Goal: Task Accomplishment & Management: Manage account settings

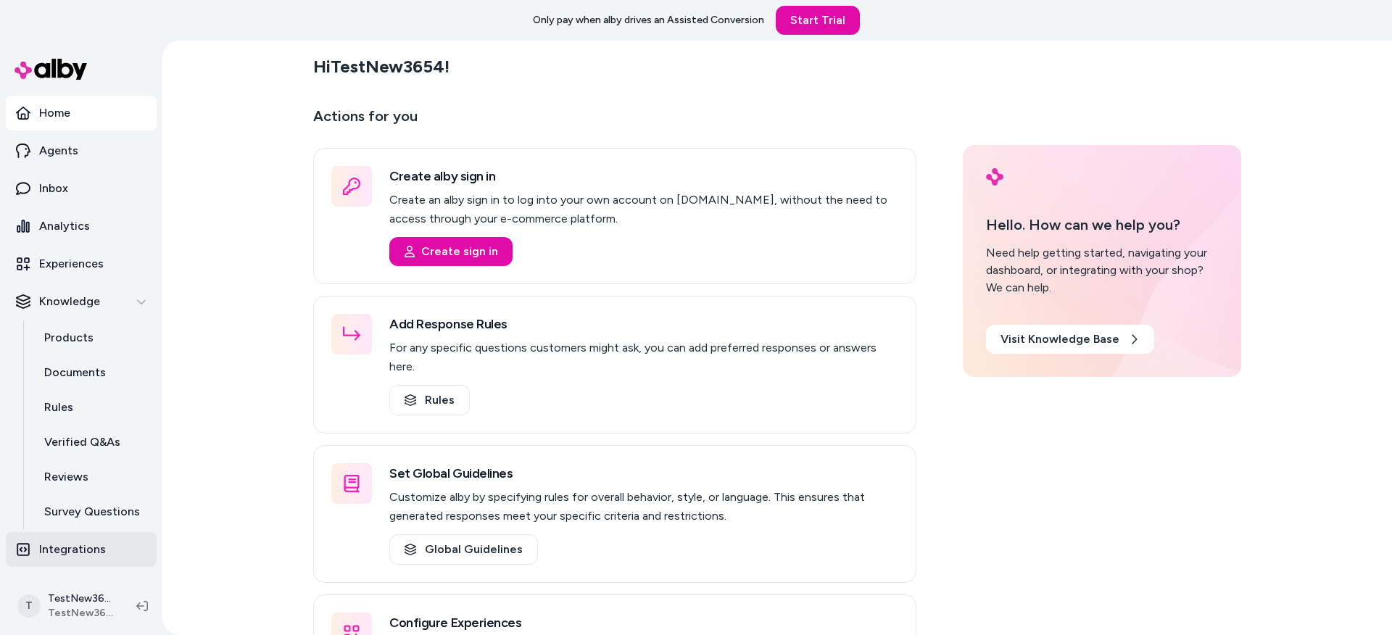
click at [78, 541] on p "Integrations" at bounding box center [72, 549] width 67 height 17
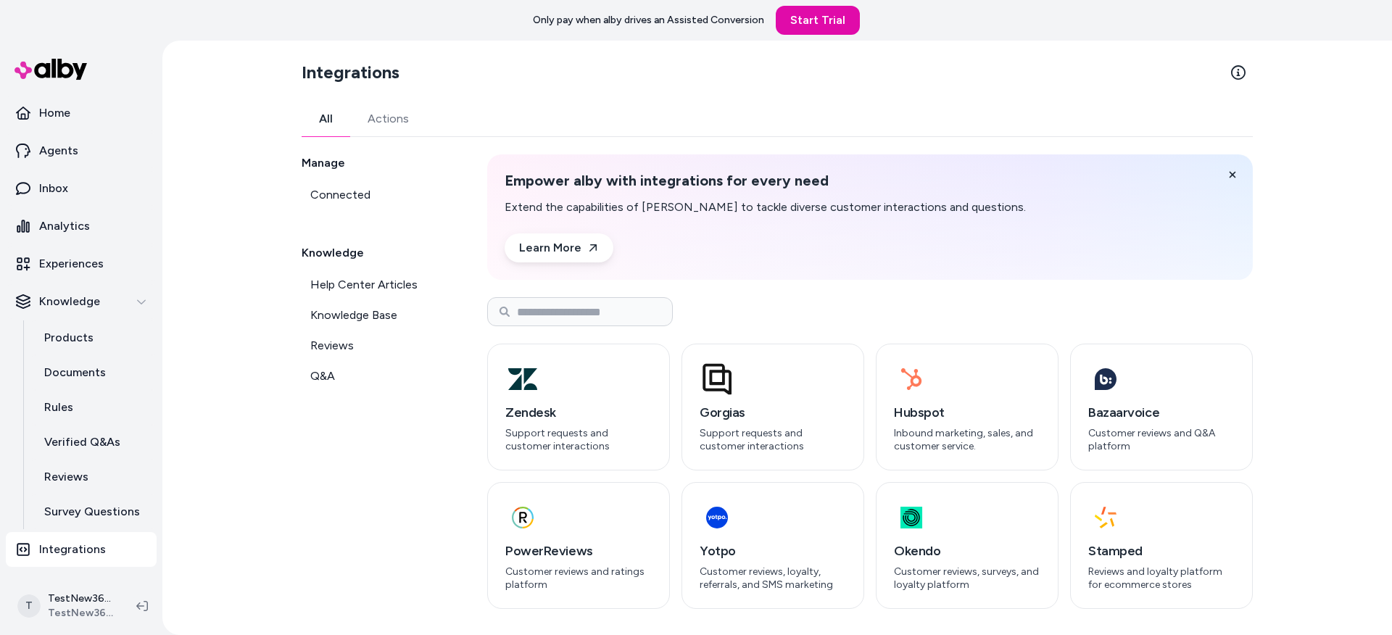
click at [386, 130] on link "Actions" at bounding box center [388, 118] width 76 height 35
click at [337, 120] on link "All" at bounding box center [325, 118] width 49 height 35
click at [240, 284] on div "Integrations All Actions Manage Connected Knowledge Help Center Articles Knowle…" at bounding box center [776, 338] width 1229 height 594
click at [387, 114] on link "Actions" at bounding box center [388, 118] width 76 height 35
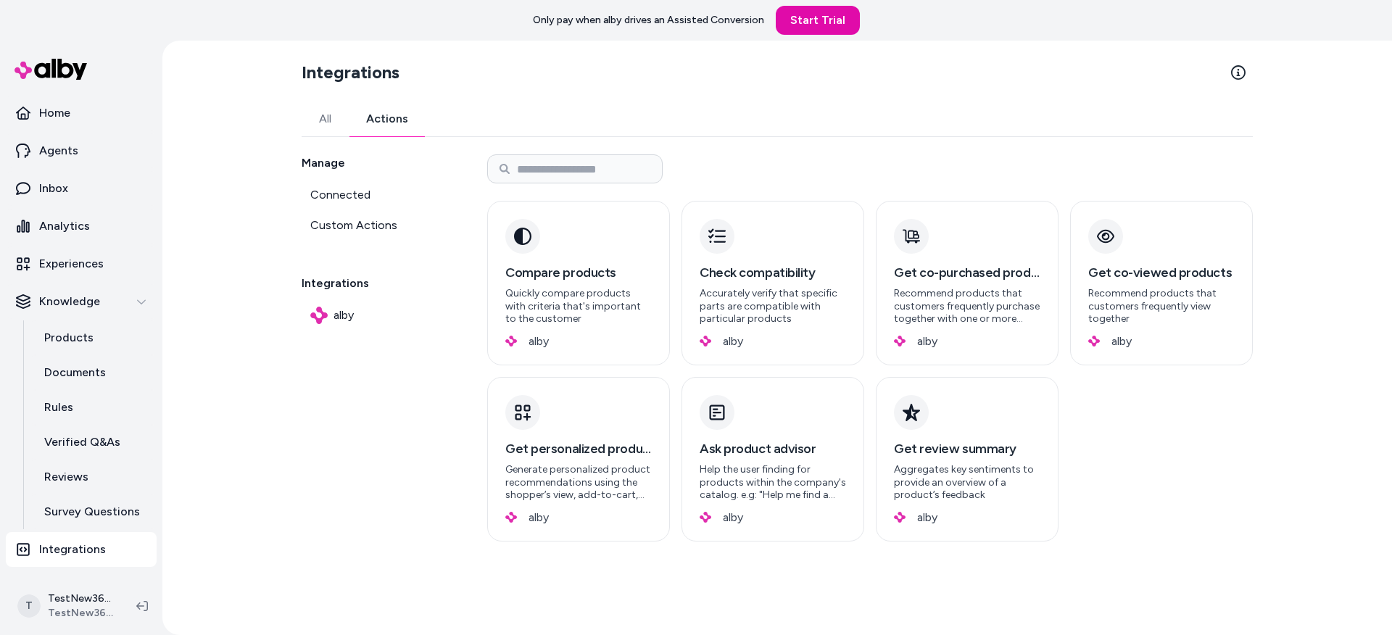
click at [323, 120] on link "All" at bounding box center [324, 118] width 47 height 35
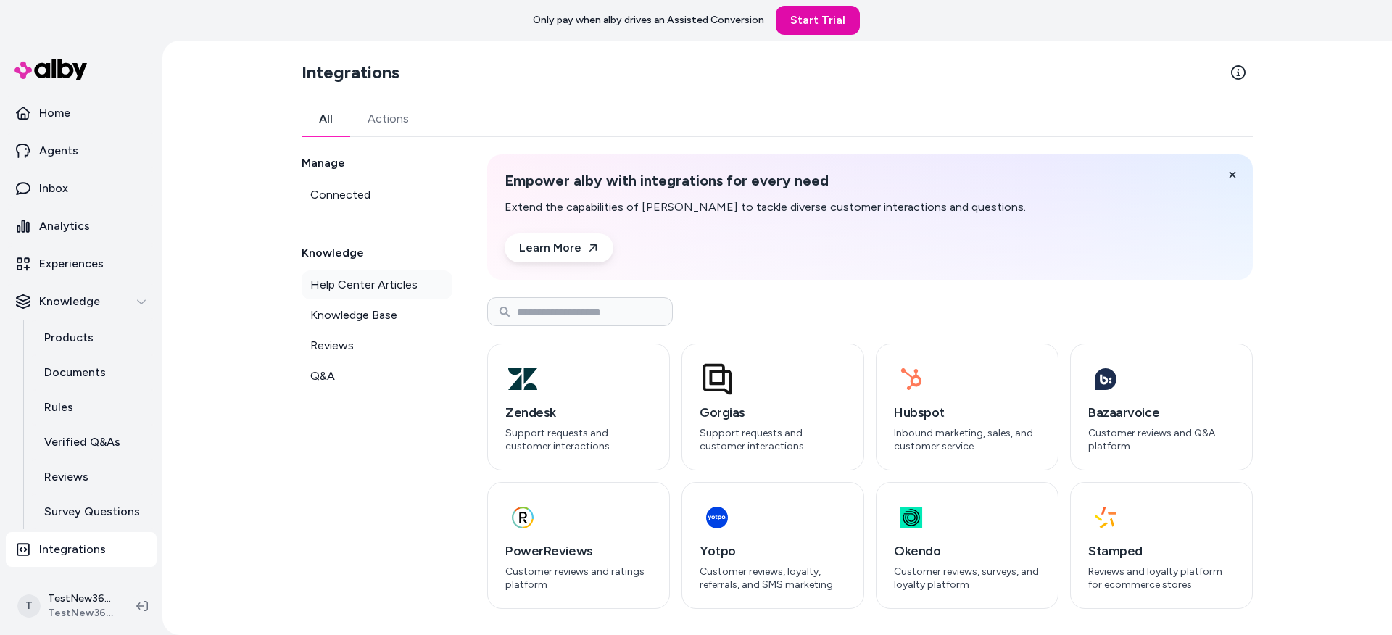
click at [358, 291] on span "Help Center Articles" at bounding box center [363, 284] width 107 height 17
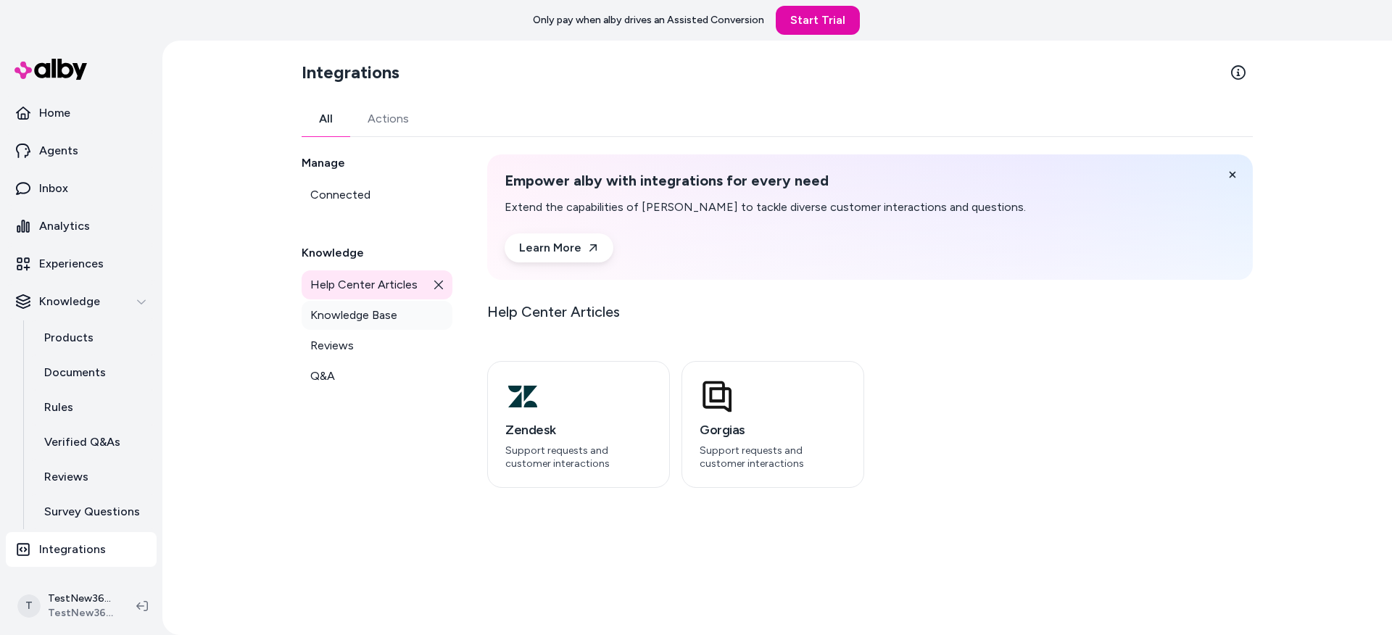
click at [354, 321] on span "Knowledge Base" at bounding box center [353, 315] width 87 height 17
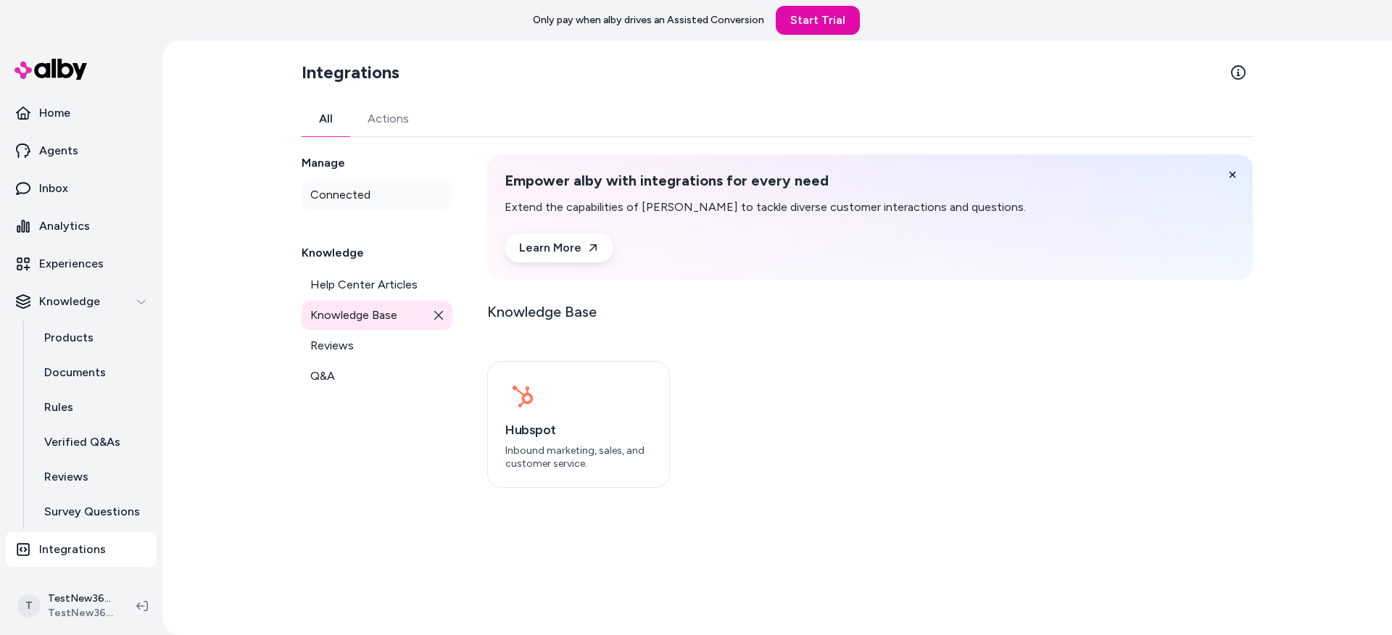
click at [333, 201] on span "Connected" at bounding box center [340, 194] width 60 height 17
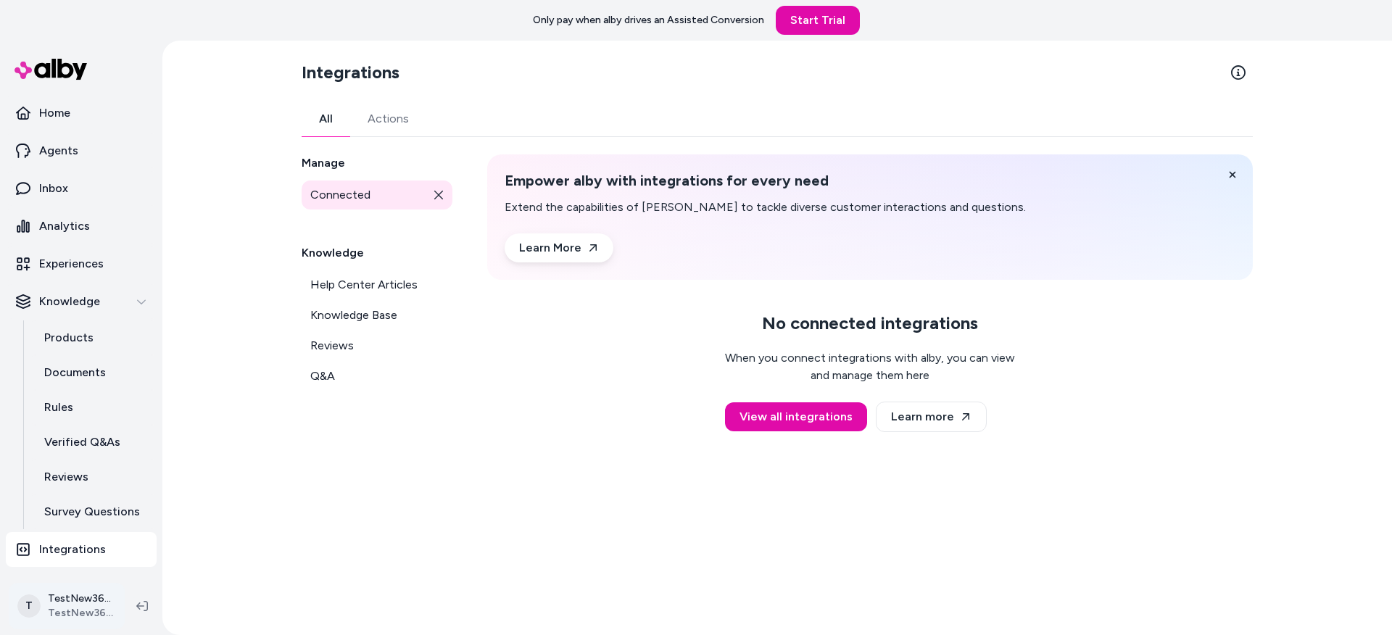
click at [71, 602] on html "Only pay when alby drives an Assisted Conversion Start Trial Home Agents Inbox …" at bounding box center [696, 317] width 1392 height 635
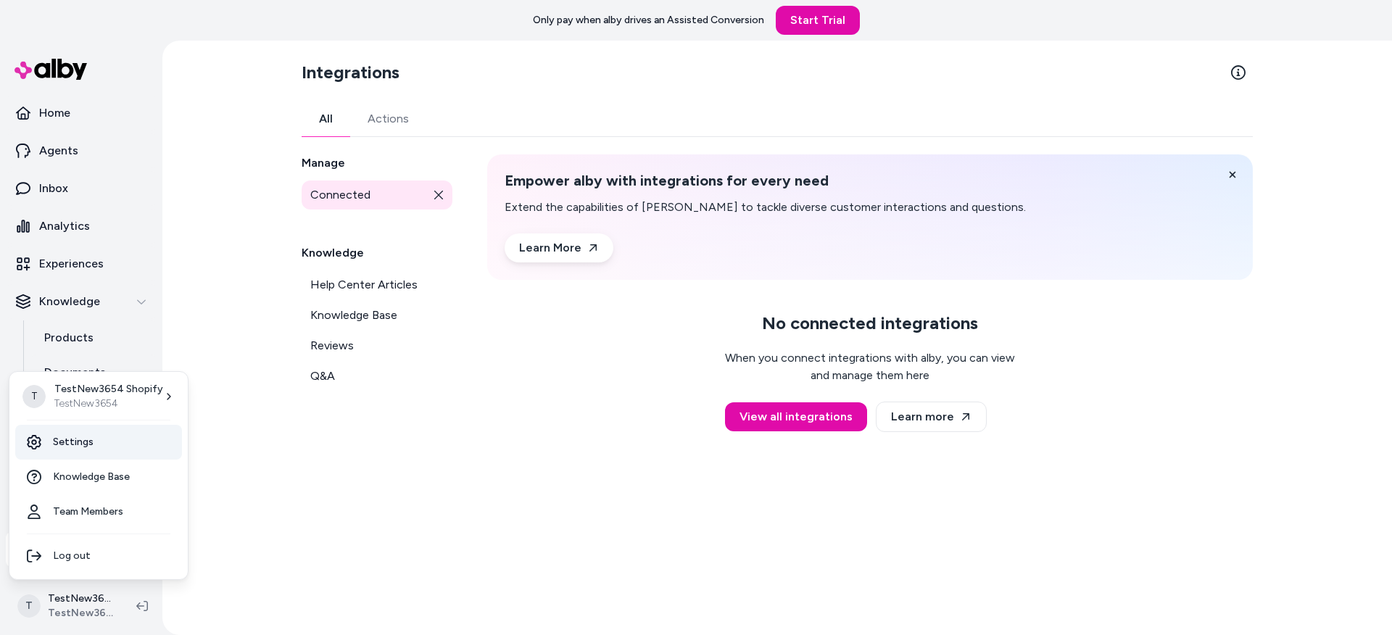
click at [103, 442] on link "Settings" at bounding box center [98, 442] width 167 height 35
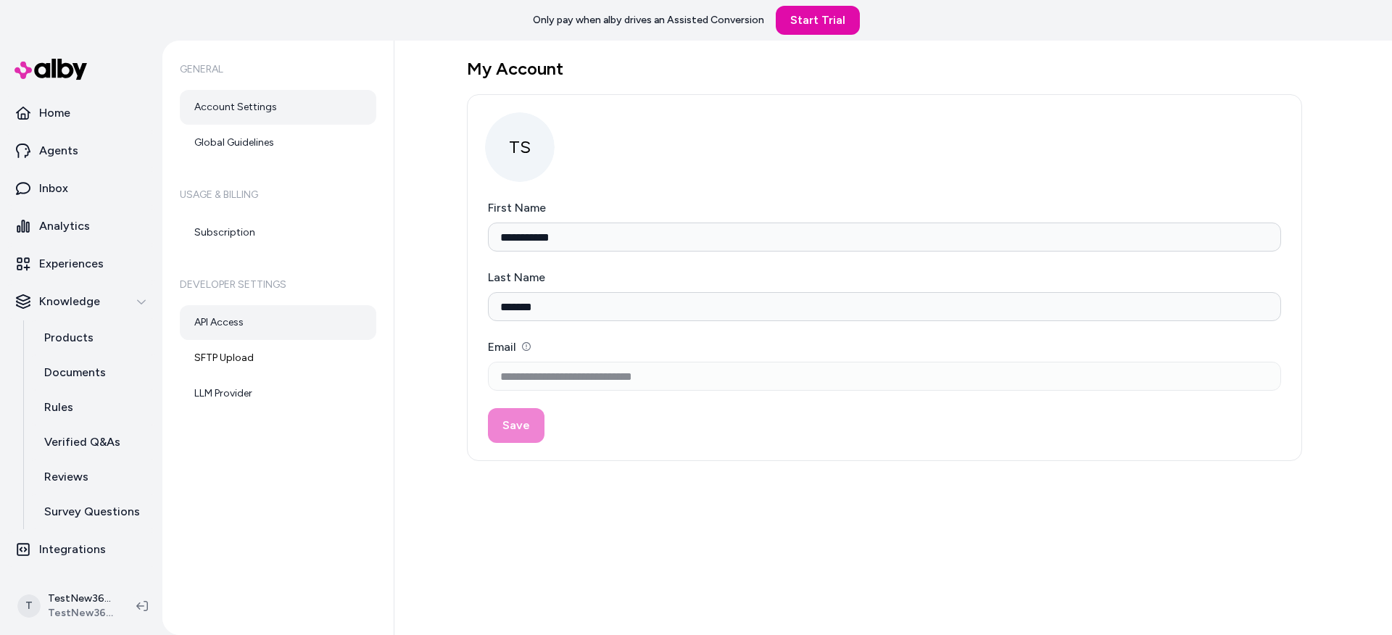
click at [248, 320] on link "API Access" at bounding box center [278, 322] width 196 height 35
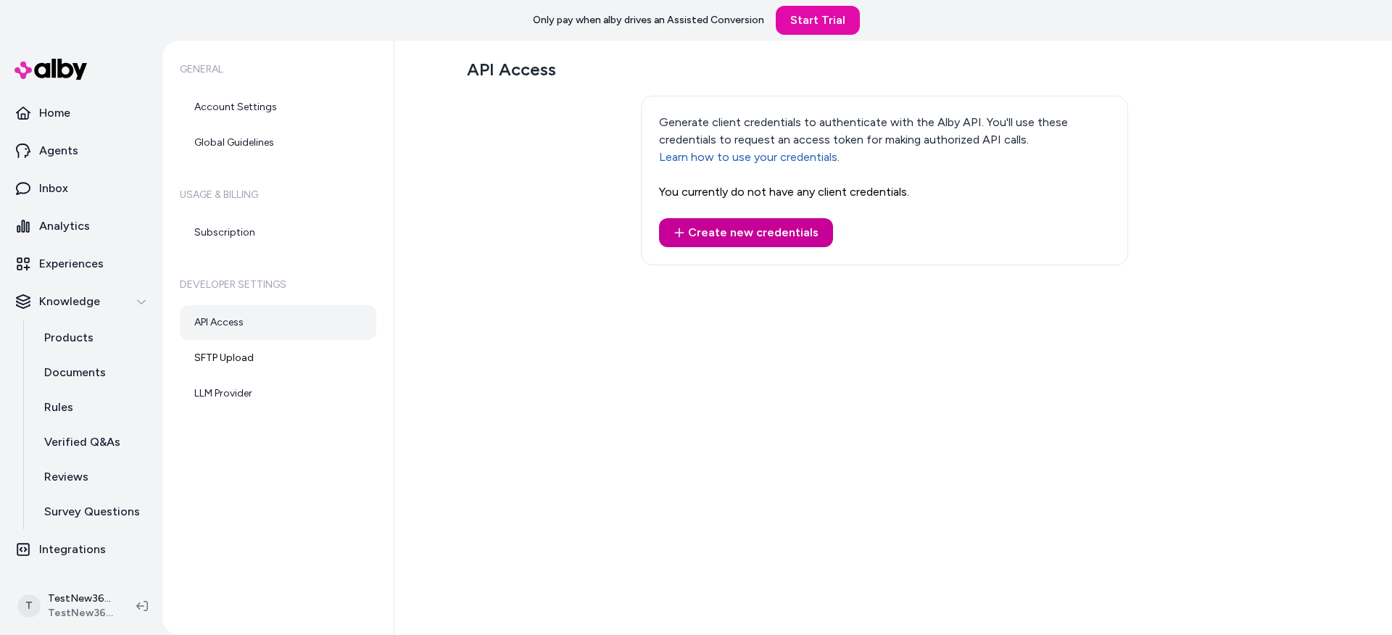
click at [741, 230] on button "Create new credentials" at bounding box center [746, 232] width 174 height 29
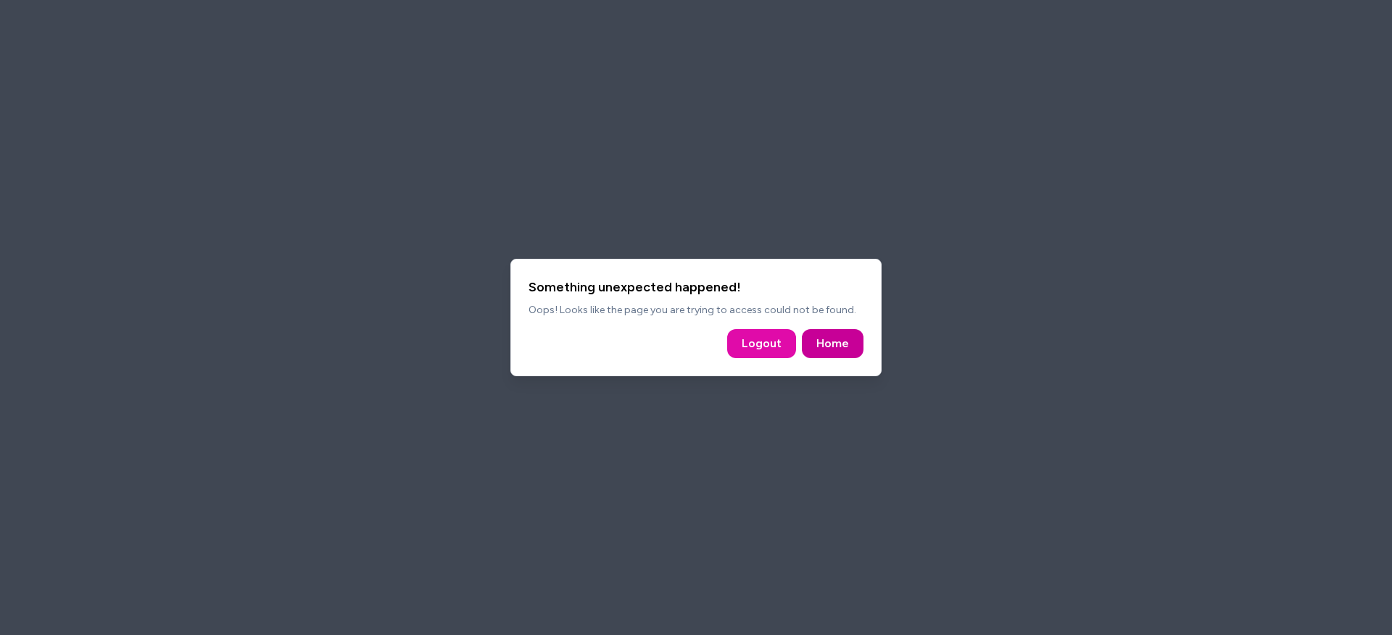
click at [844, 341] on link "Home" at bounding box center [832, 343] width 33 height 17
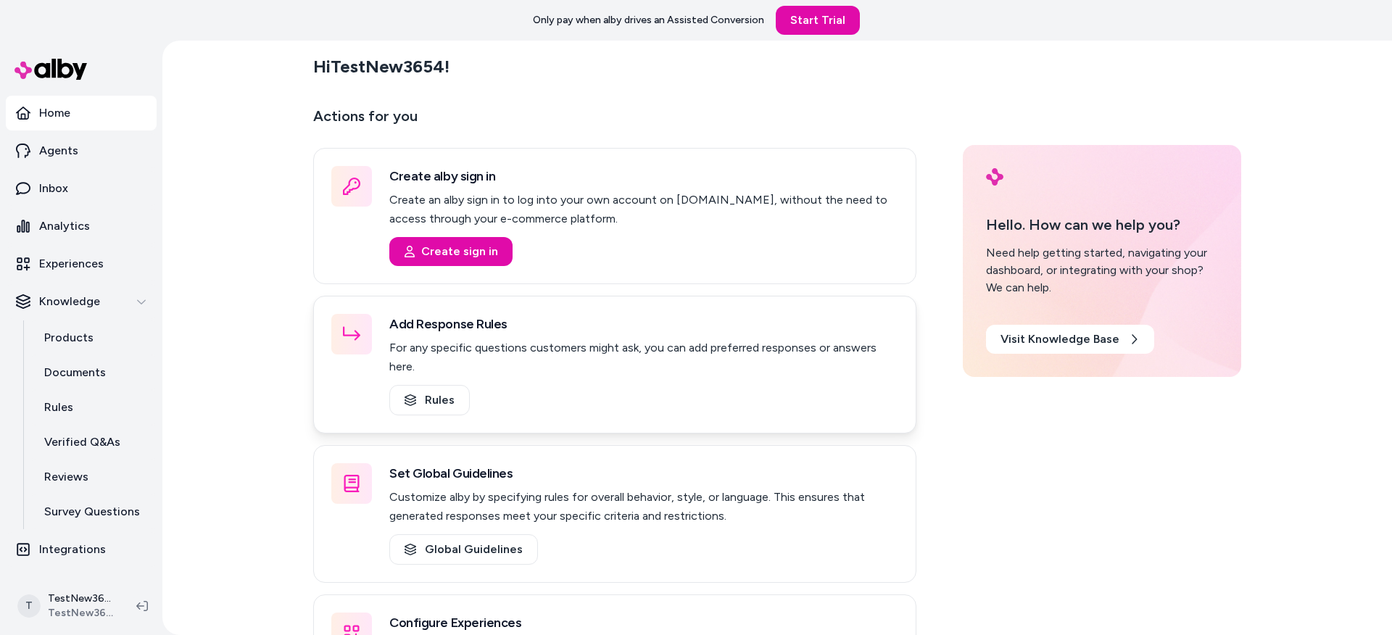
drag, startPoint x: 437, startPoint y: 315, endPoint x: 441, endPoint y: 307, distance: 8.8
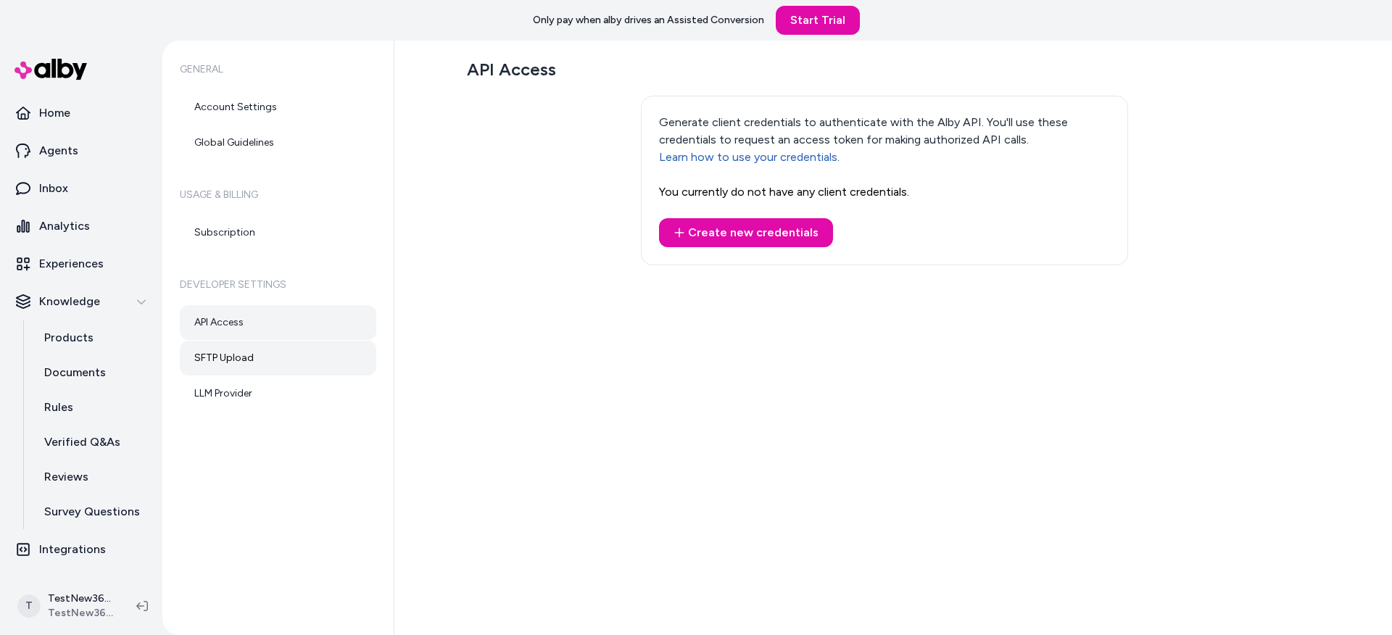
click at [242, 367] on link "SFTP Upload" at bounding box center [278, 358] width 196 height 35
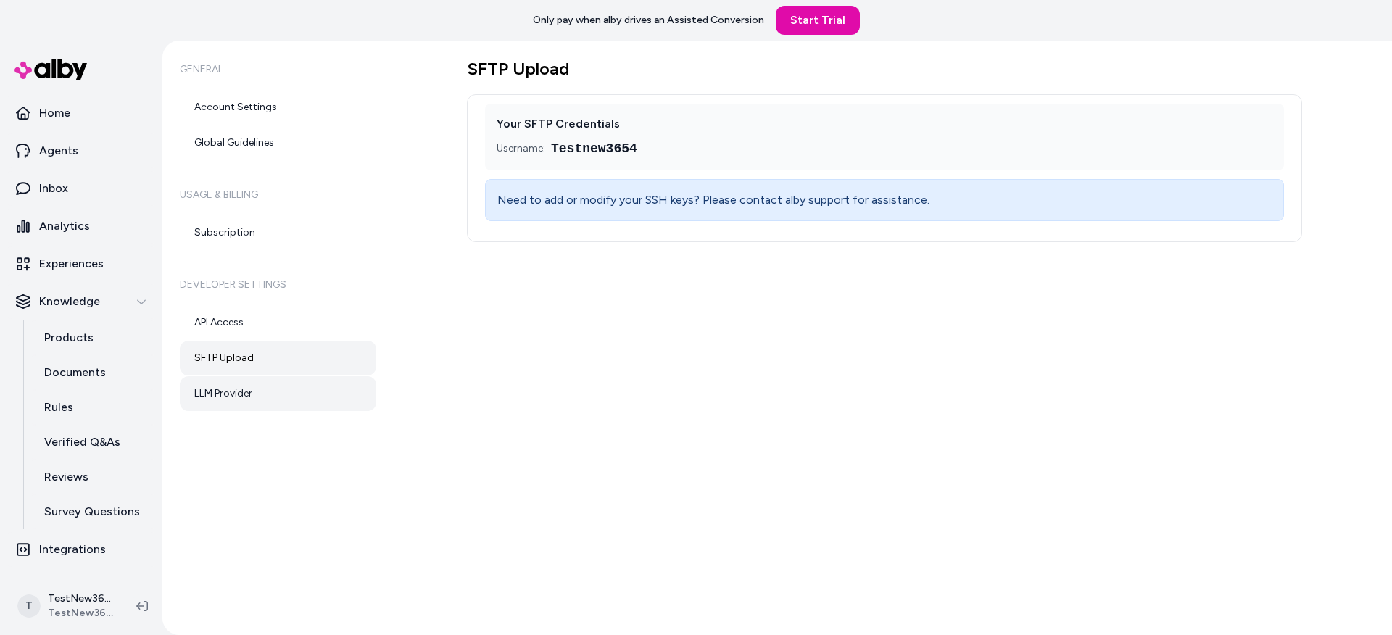
click at [268, 391] on link "LLM Provider" at bounding box center [278, 393] width 196 height 35
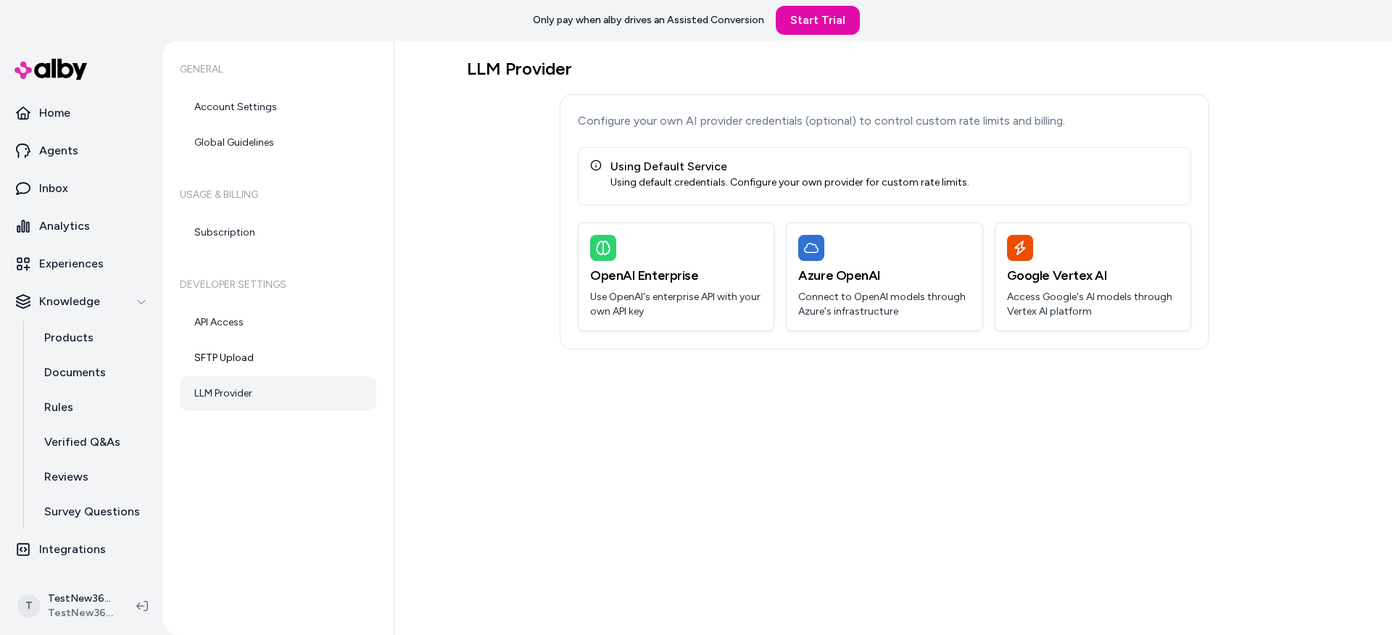
click at [828, 175] on div "Using default credentials. Configure your own provider for custom rate limits." at bounding box center [789, 182] width 359 height 14
click at [449, 241] on div "LLM Provider Configure your own AI provider credentials (optional) to control c…" at bounding box center [892, 338] width 997 height 594
click at [246, 353] on link "SFTP Upload" at bounding box center [278, 358] width 196 height 35
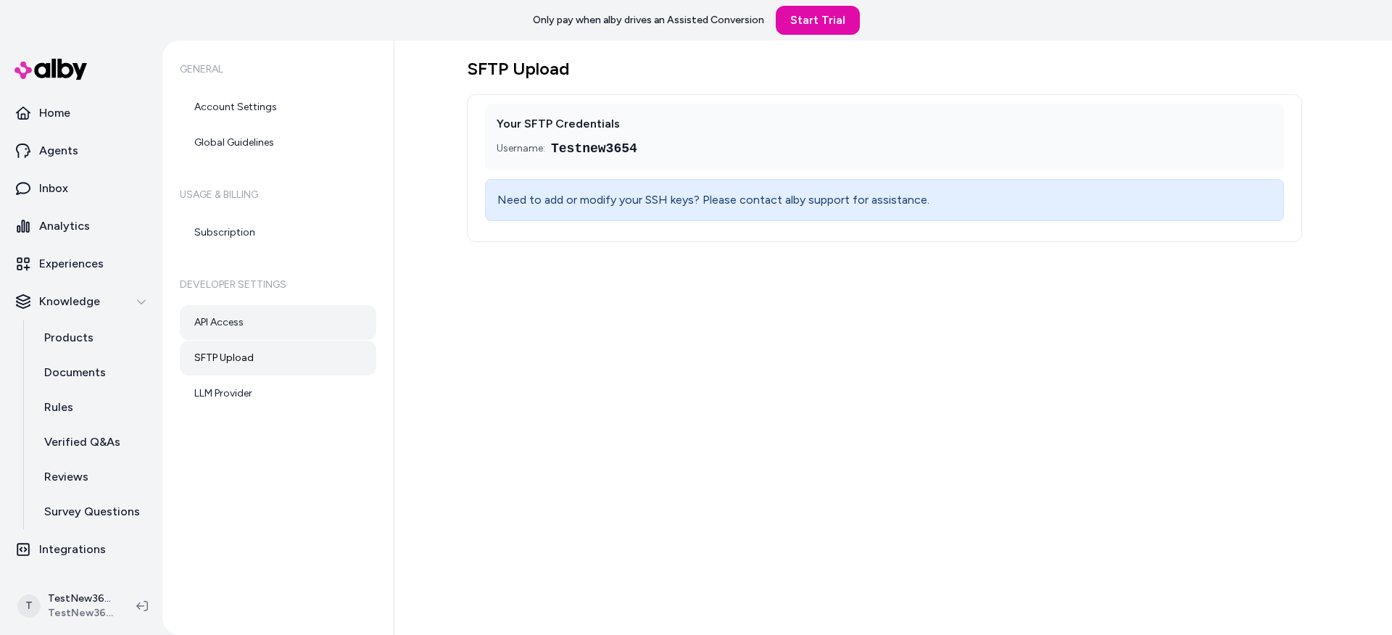
click at [276, 325] on link "API Access" at bounding box center [278, 322] width 196 height 35
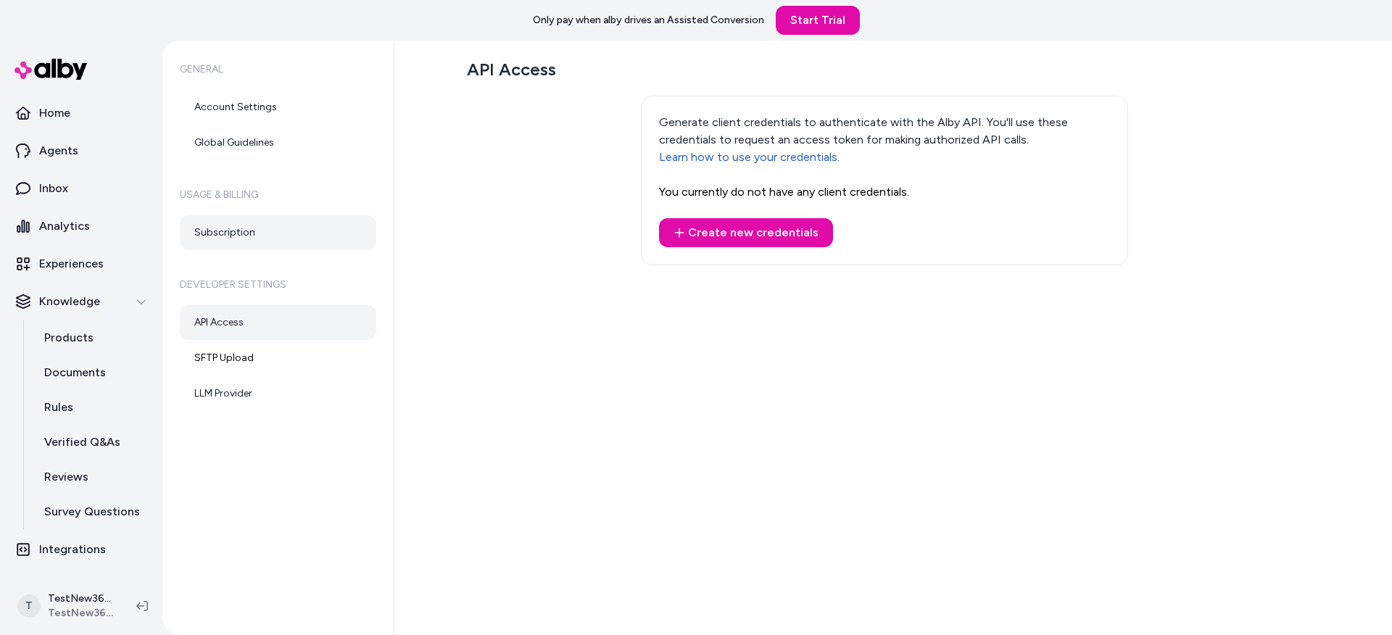
click at [261, 238] on link "Subscription" at bounding box center [278, 232] width 196 height 35
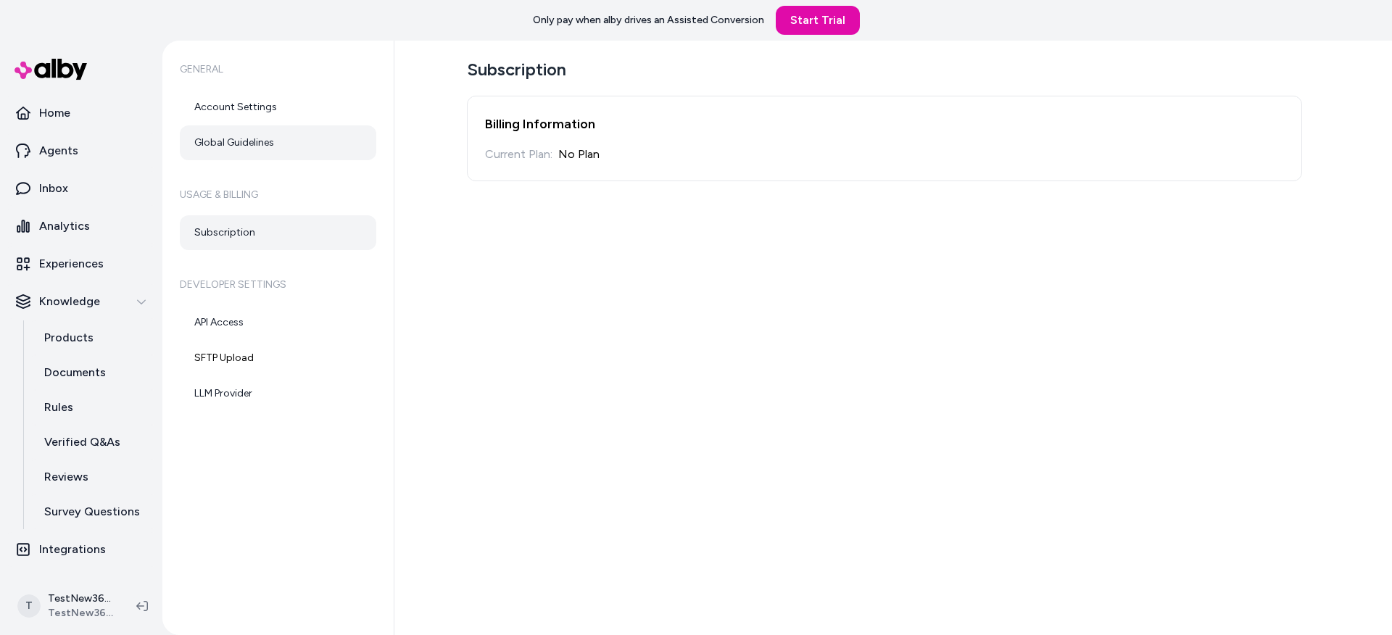
click at [268, 151] on link "Global Guidelines" at bounding box center [278, 142] width 196 height 35
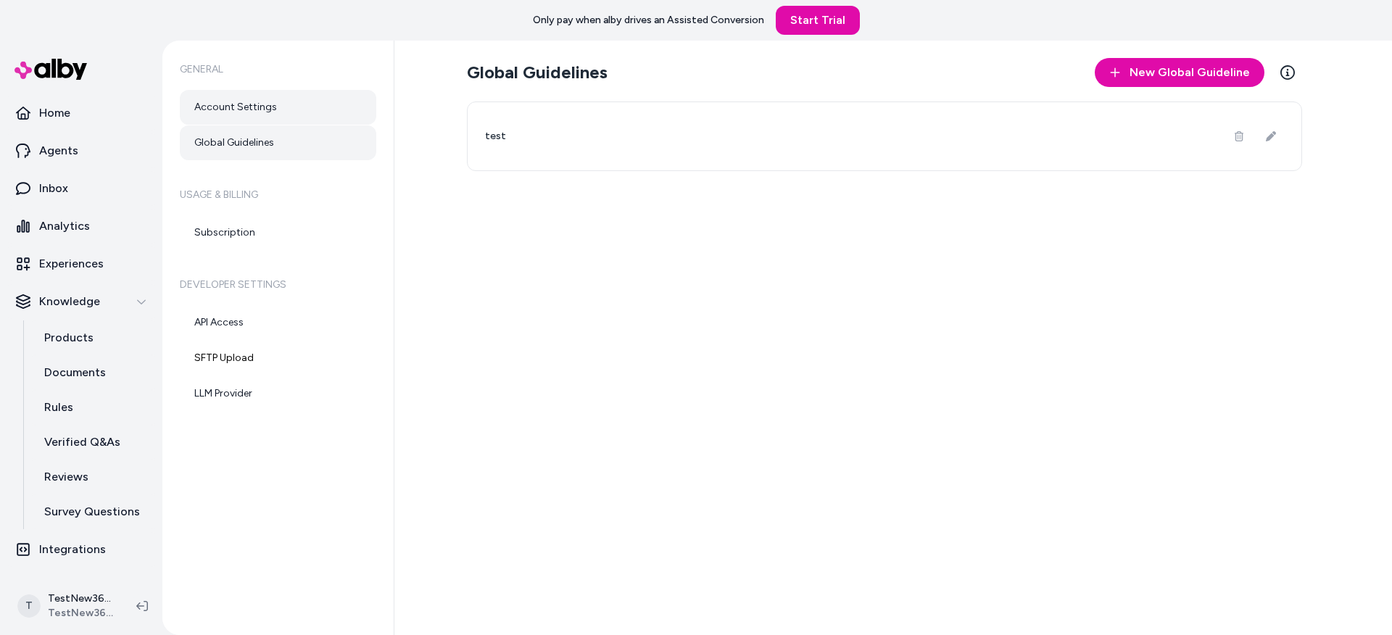
click at [236, 106] on link "Account Settings" at bounding box center [278, 107] width 196 height 35
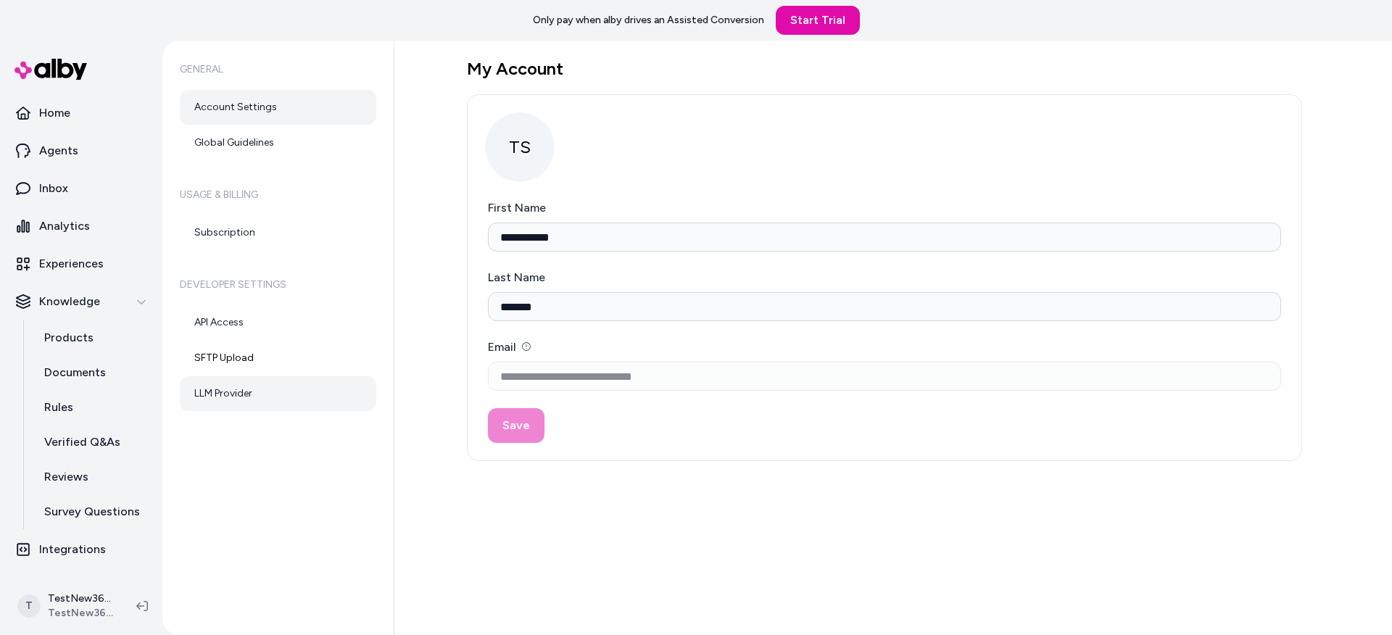
click at [232, 388] on link "LLM Provider" at bounding box center [278, 393] width 196 height 35
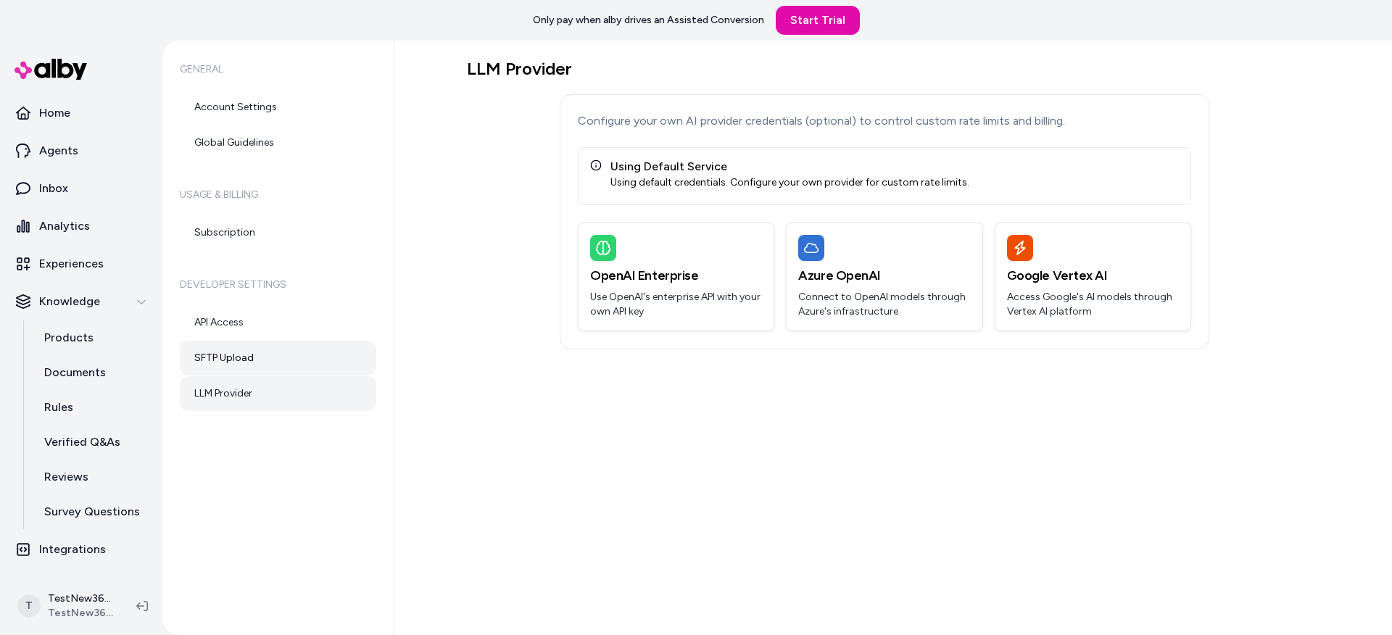
click at [264, 359] on link "SFTP Upload" at bounding box center [278, 358] width 196 height 35
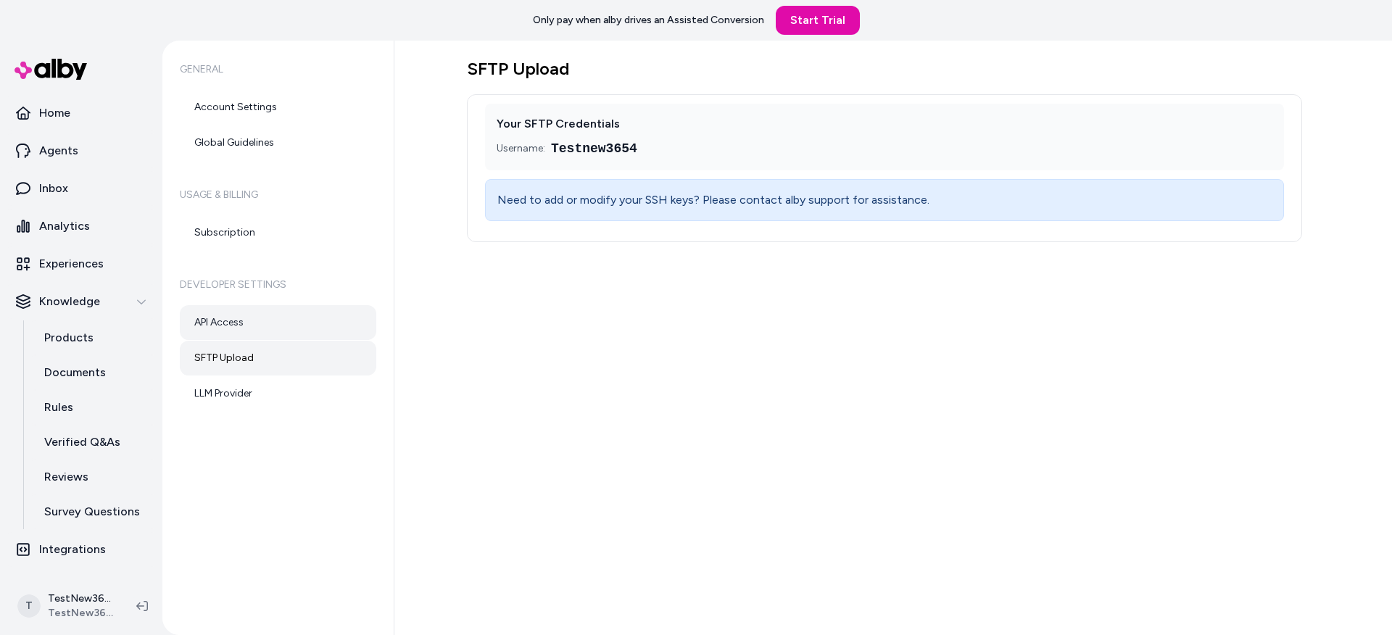
click at [280, 330] on link "API Access" at bounding box center [278, 322] width 196 height 35
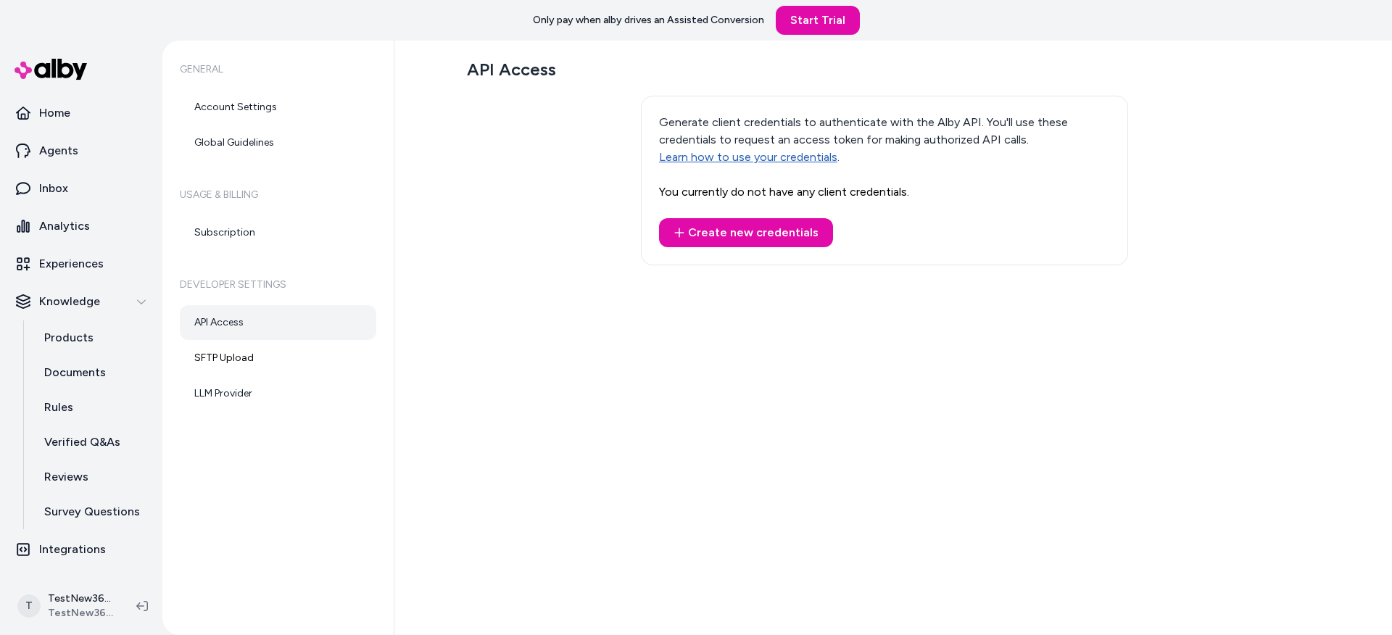
click at [752, 154] on link "Learn how to use your credentials" at bounding box center [748, 157] width 178 height 14
